Goal: Entertainment & Leisure: Consume media (video, audio)

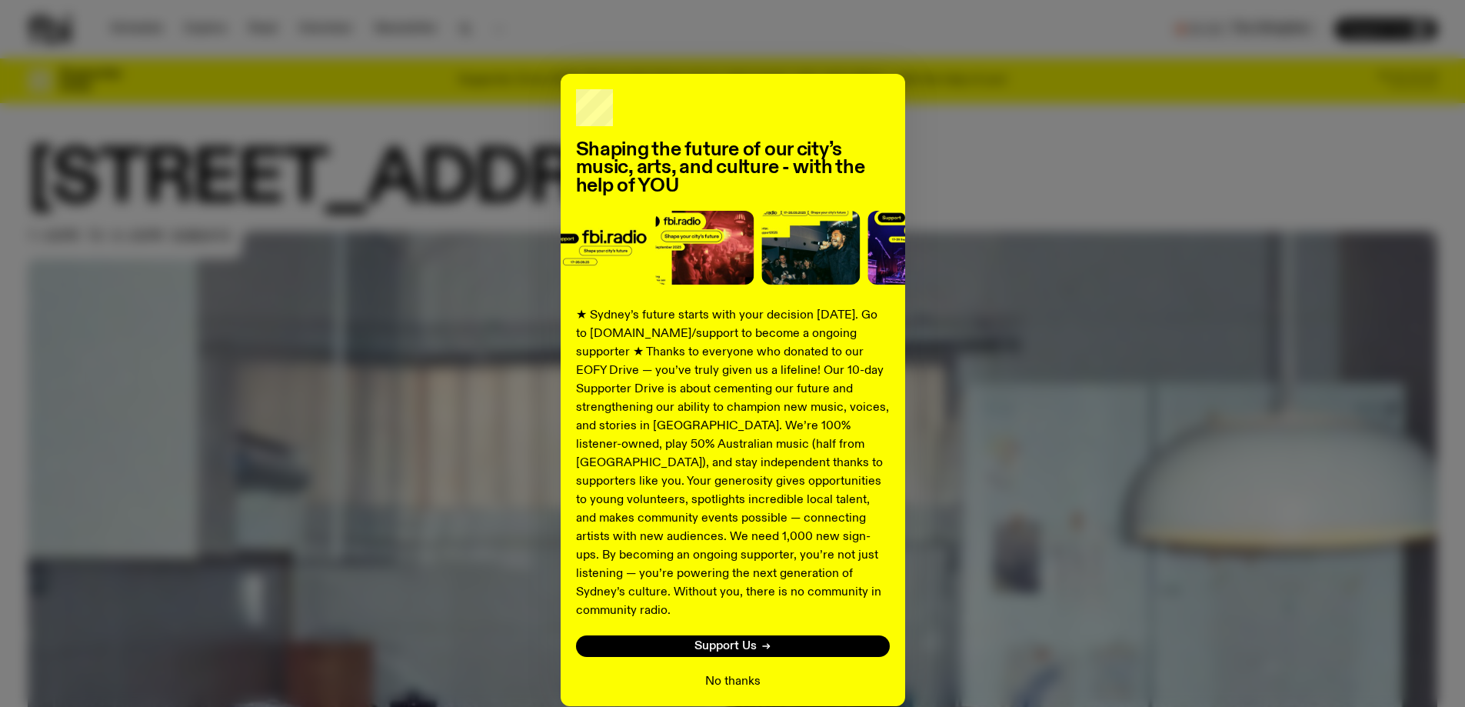
click at [730, 672] on button "No thanks" at bounding box center [732, 681] width 55 height 18
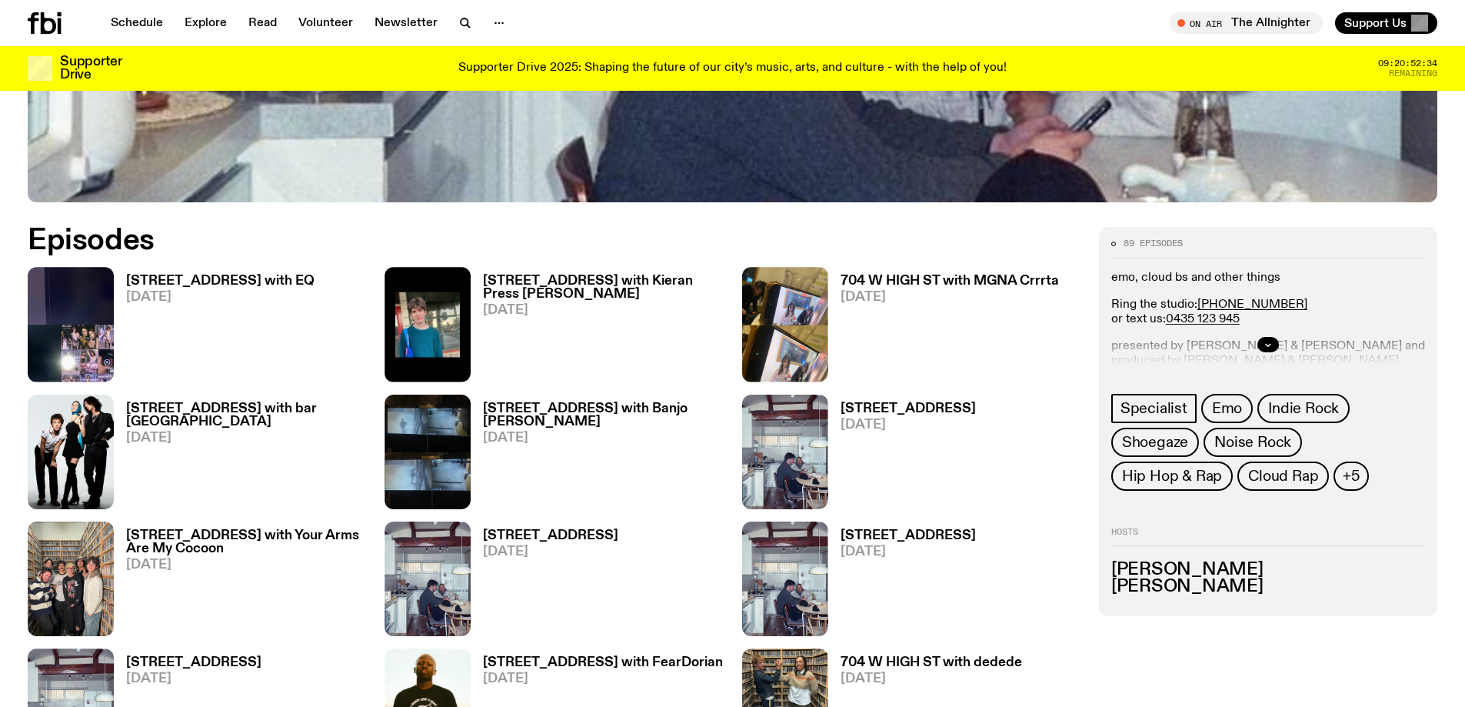
scroll to position [915, 0]
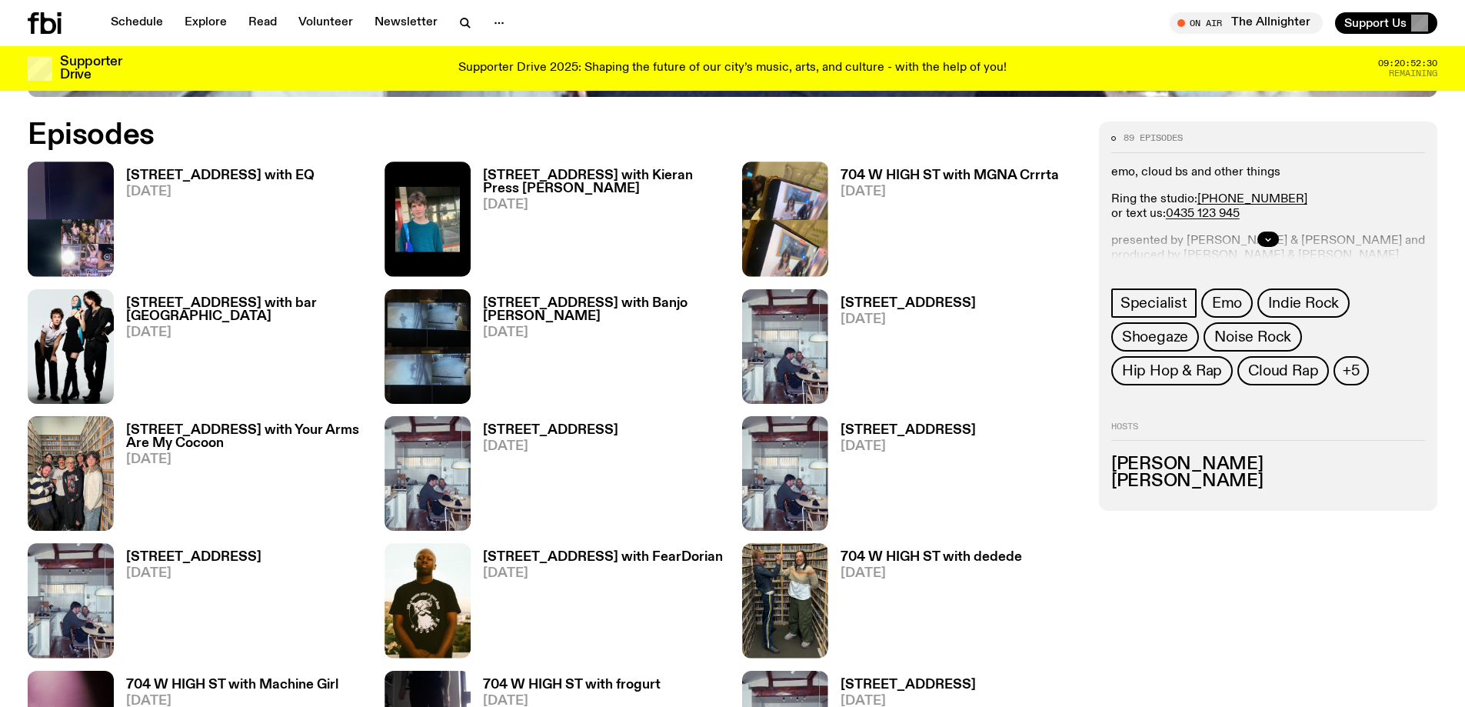
click at [179, 182] on h3 "[STREET_ADDRESS] with EQ" at bounding box center [220, 175] width 188 height 13
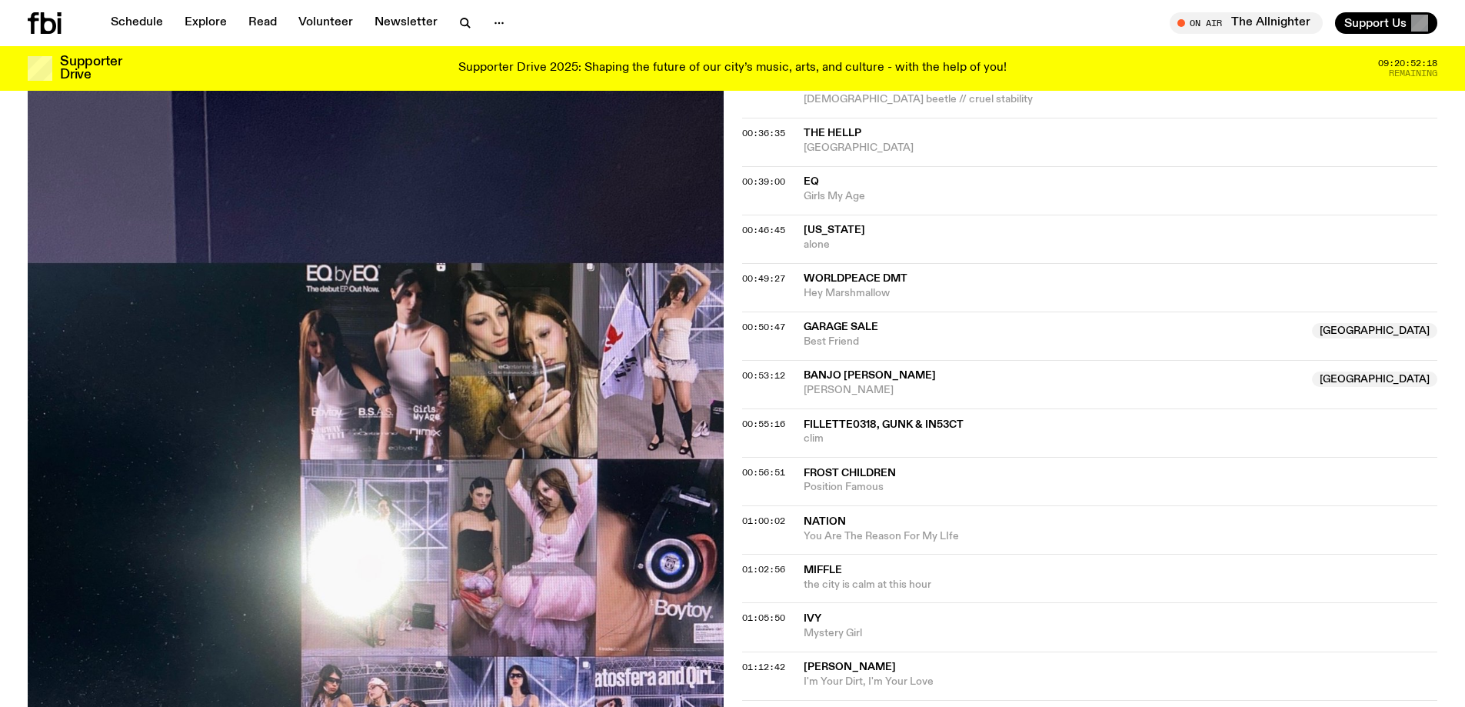
scroll to position [1225, 0]
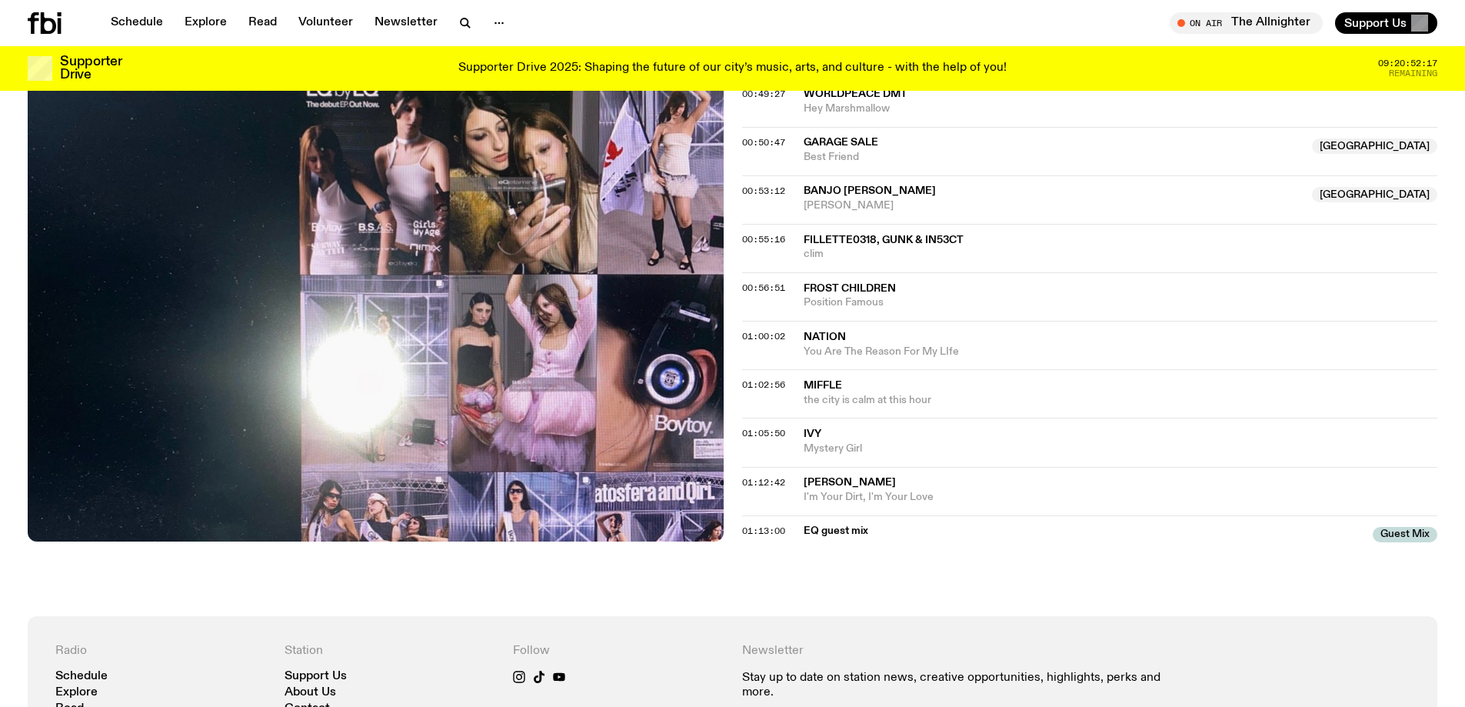
click at [841, 528] on span "EQ guest mix" at bounding box center [1084, 531] width 561 height 15
click at [794, 532] on div "01:13:00" at bounding box center [773, 531] width 62 height 8
click at [814, 530] on span "EQ guest mix" at bounding box center [1084, 531] width 561 height 15
click at [746, 532] on span "01:13:00" at bounding box center [763, 531] width 43 height 12
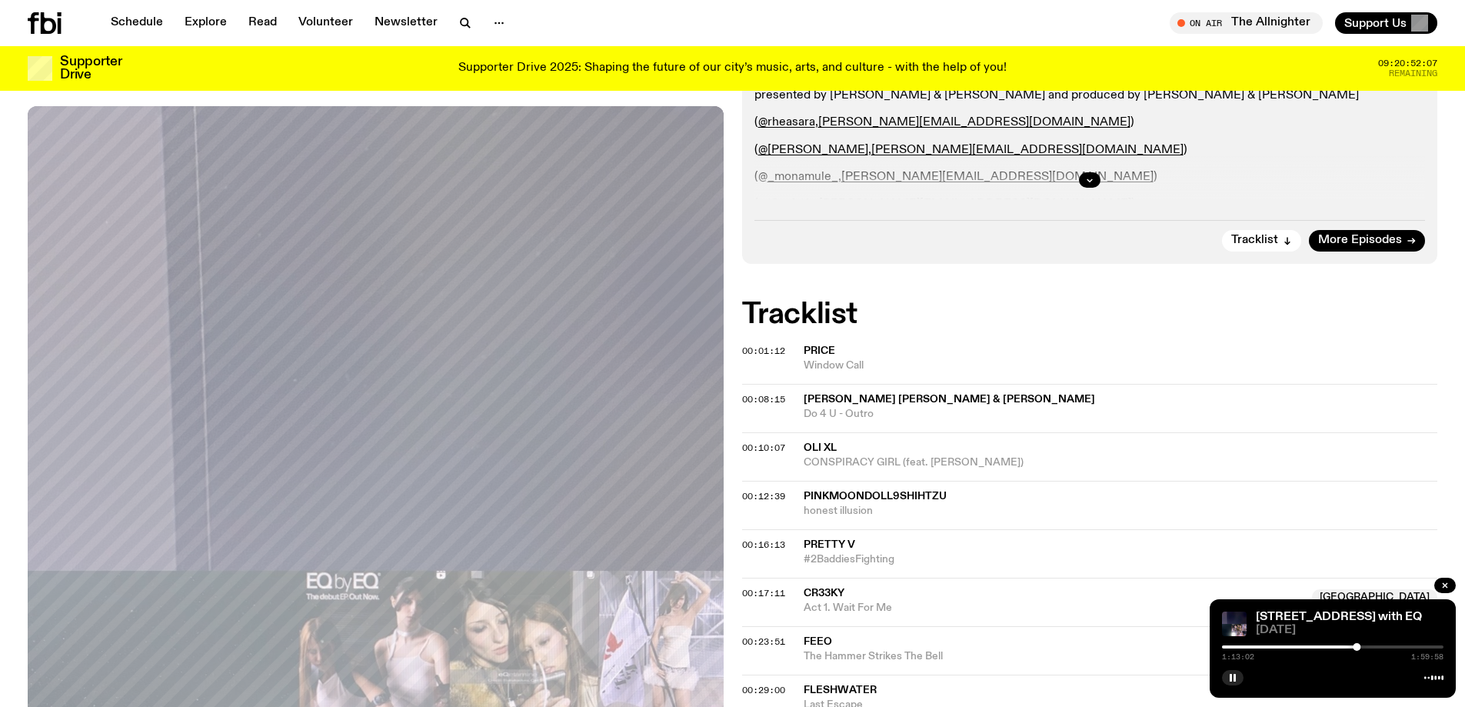
scroll to position [148, 0]
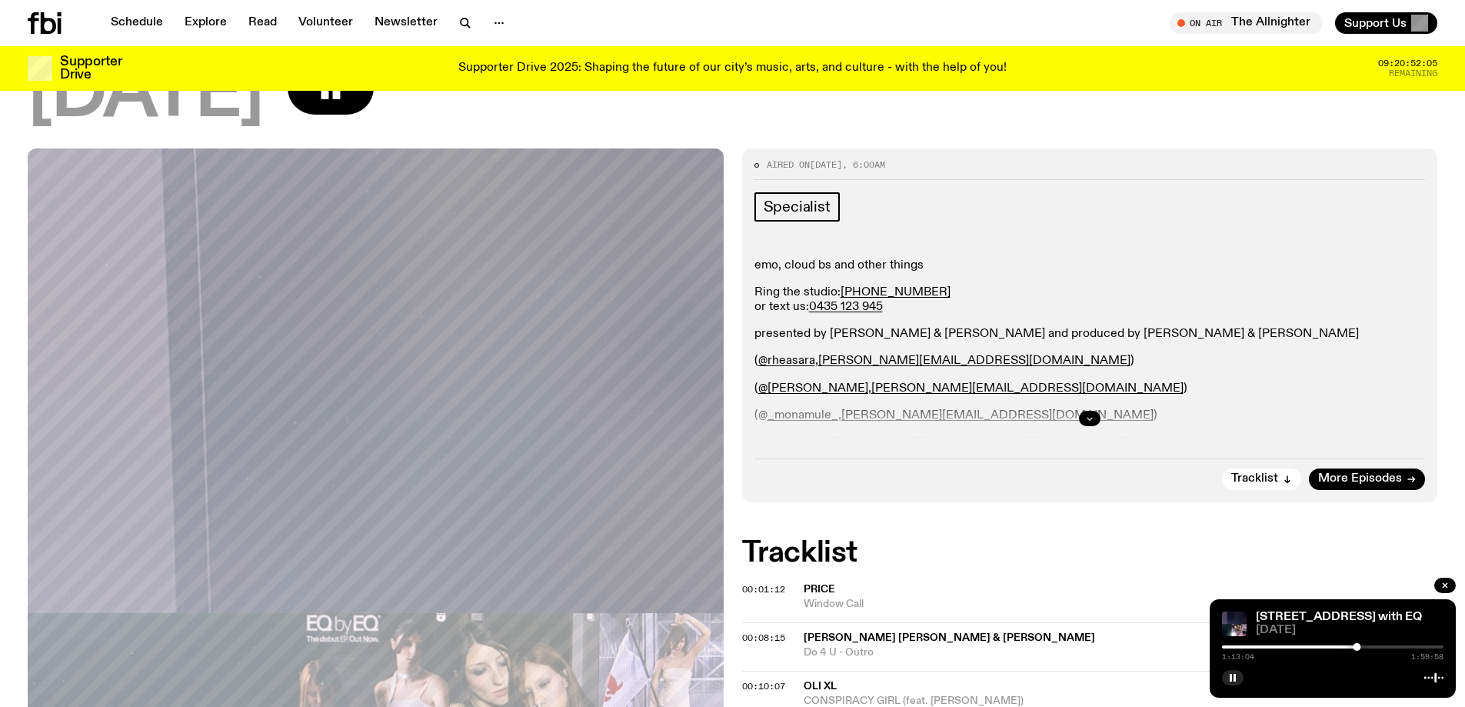
click at [1091, 415] on icon "button" at bounding box center [1089, 418] width 9 height 9
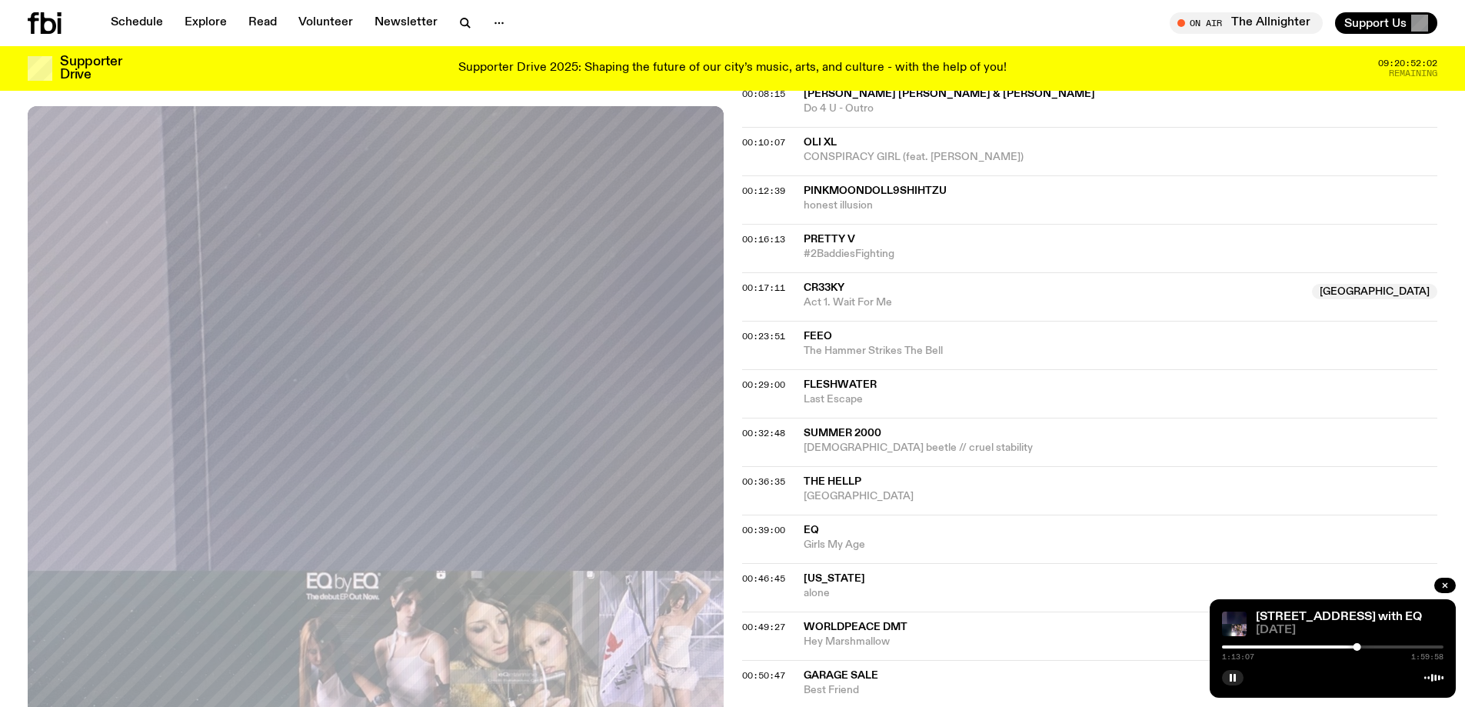
scroll to position [995, 0]
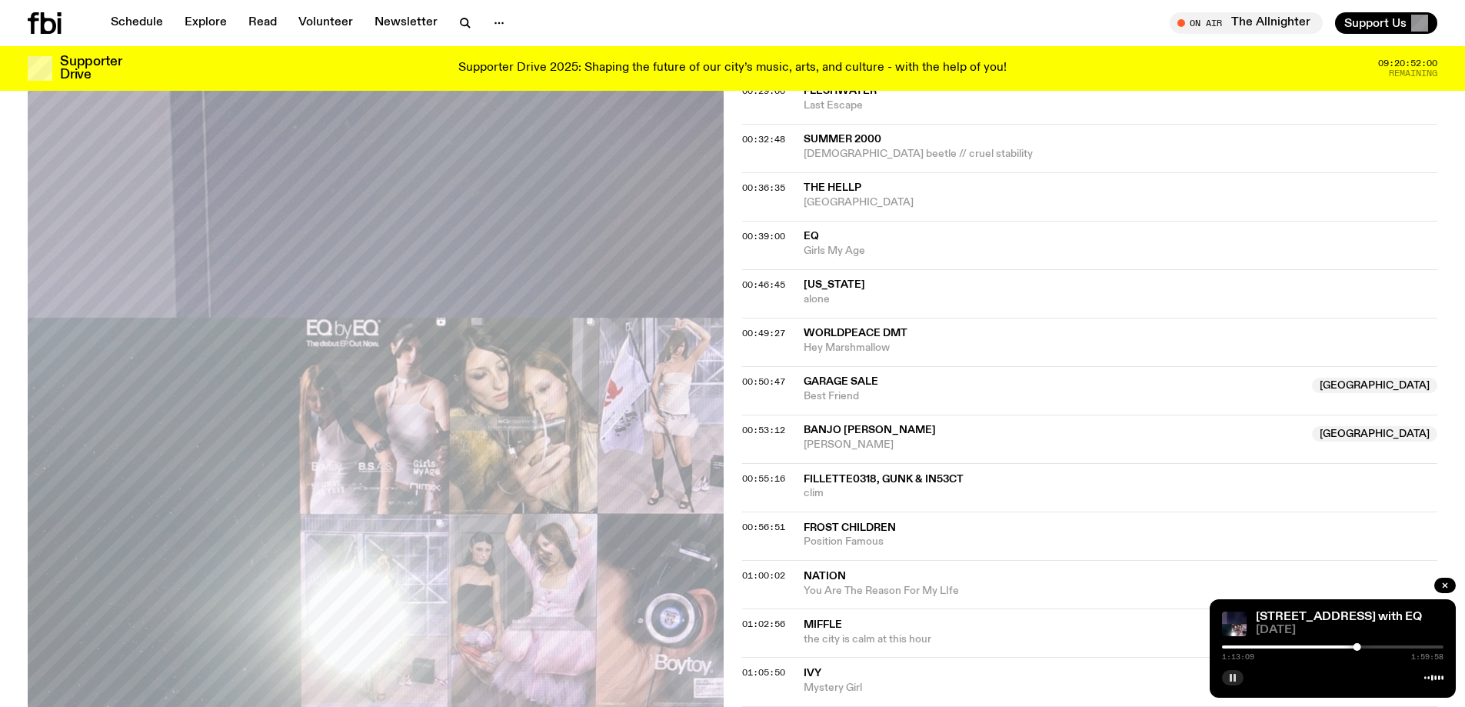
click at [1232, 678] on rect "button" at bounding box center [1231, 678] width 2 height 8
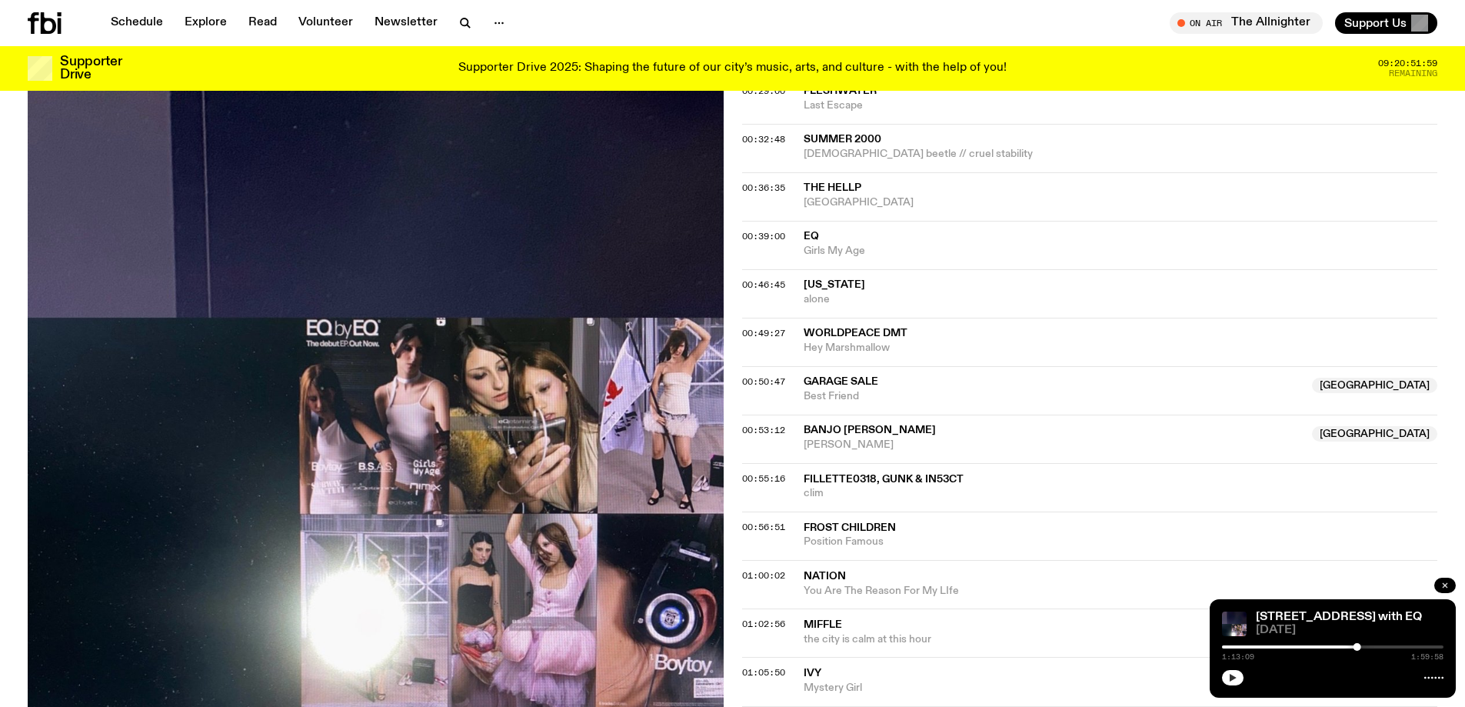
click at [1445, 587] on icon "button" at bounding box center [1445, 585] width 9 height 9
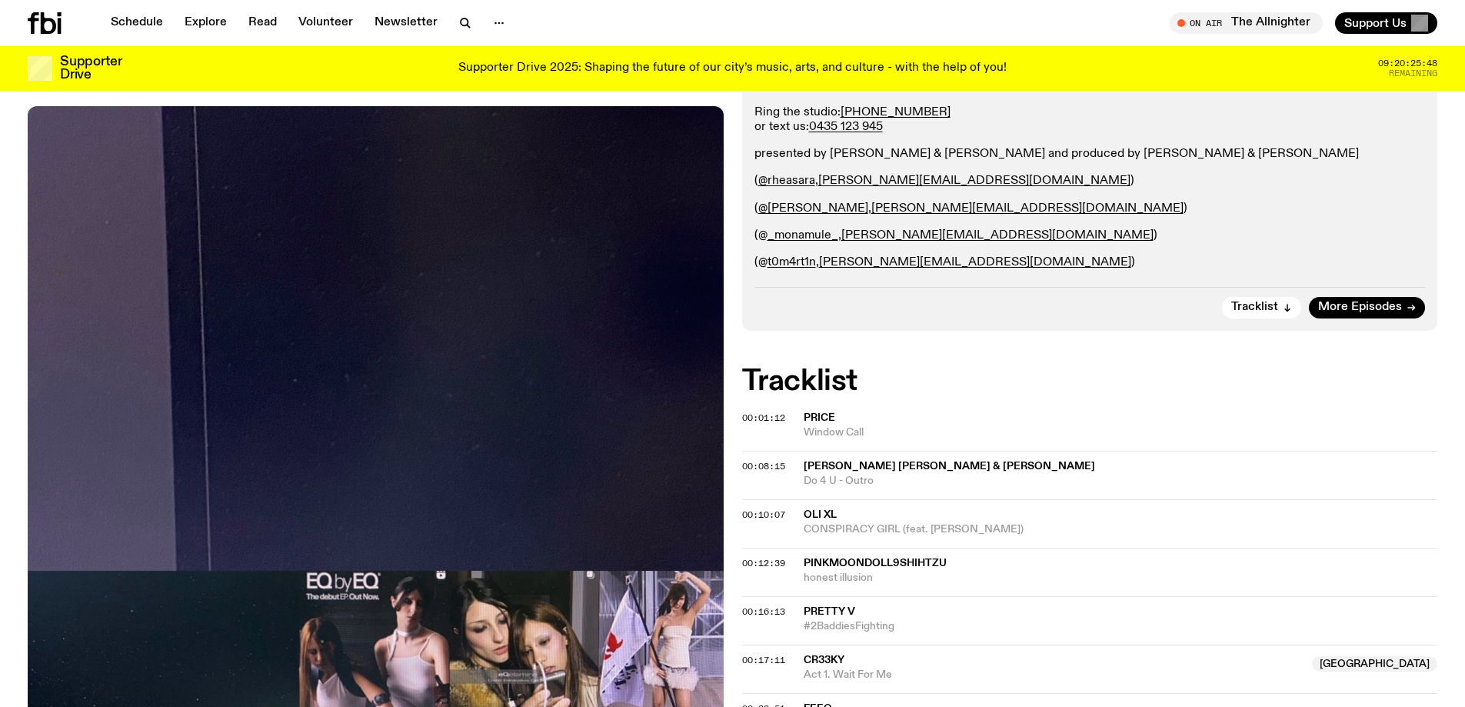
scroll to position [147, 0]
